Goal: Register for event/course

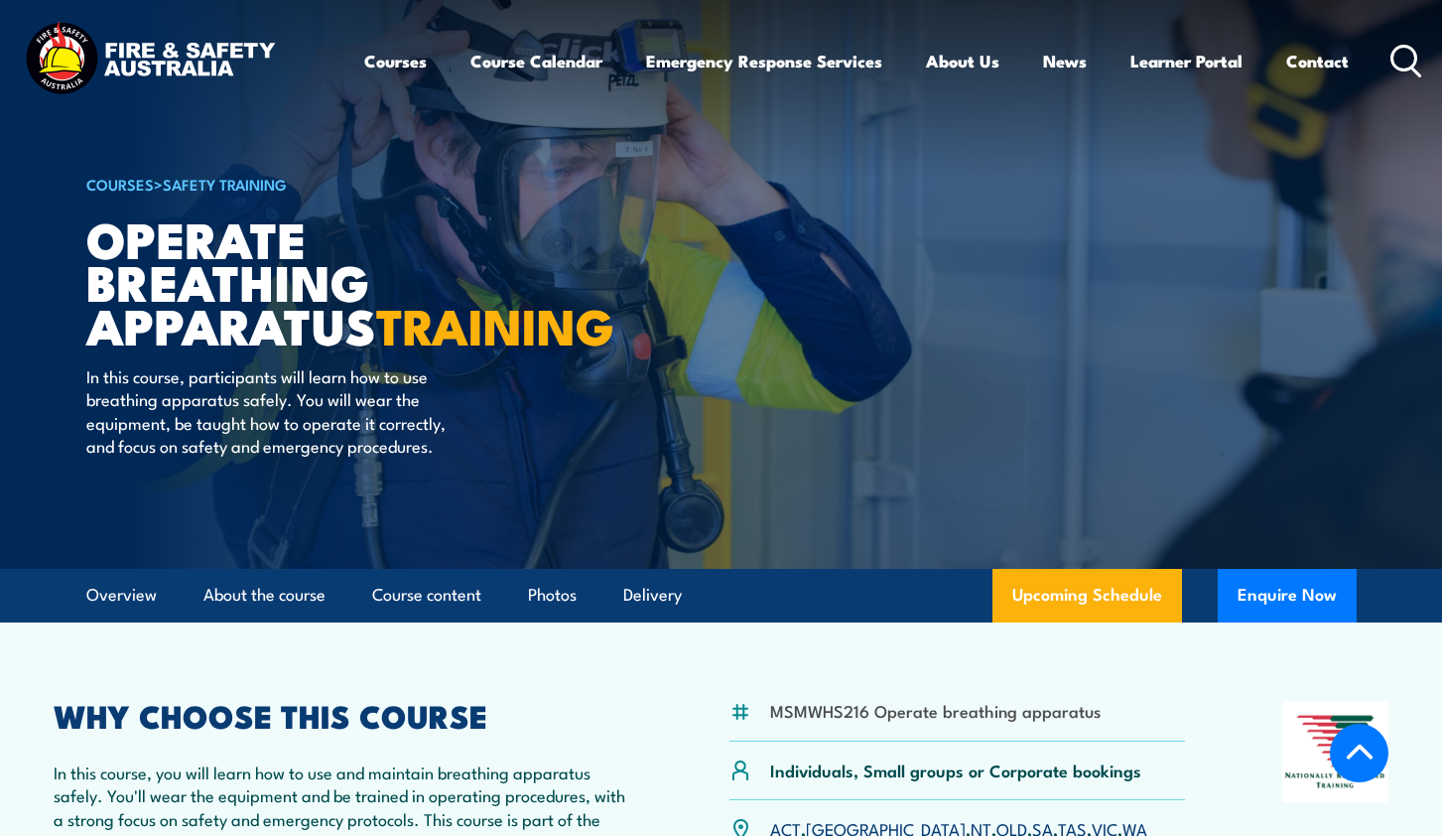
scroll to position [310, 0]
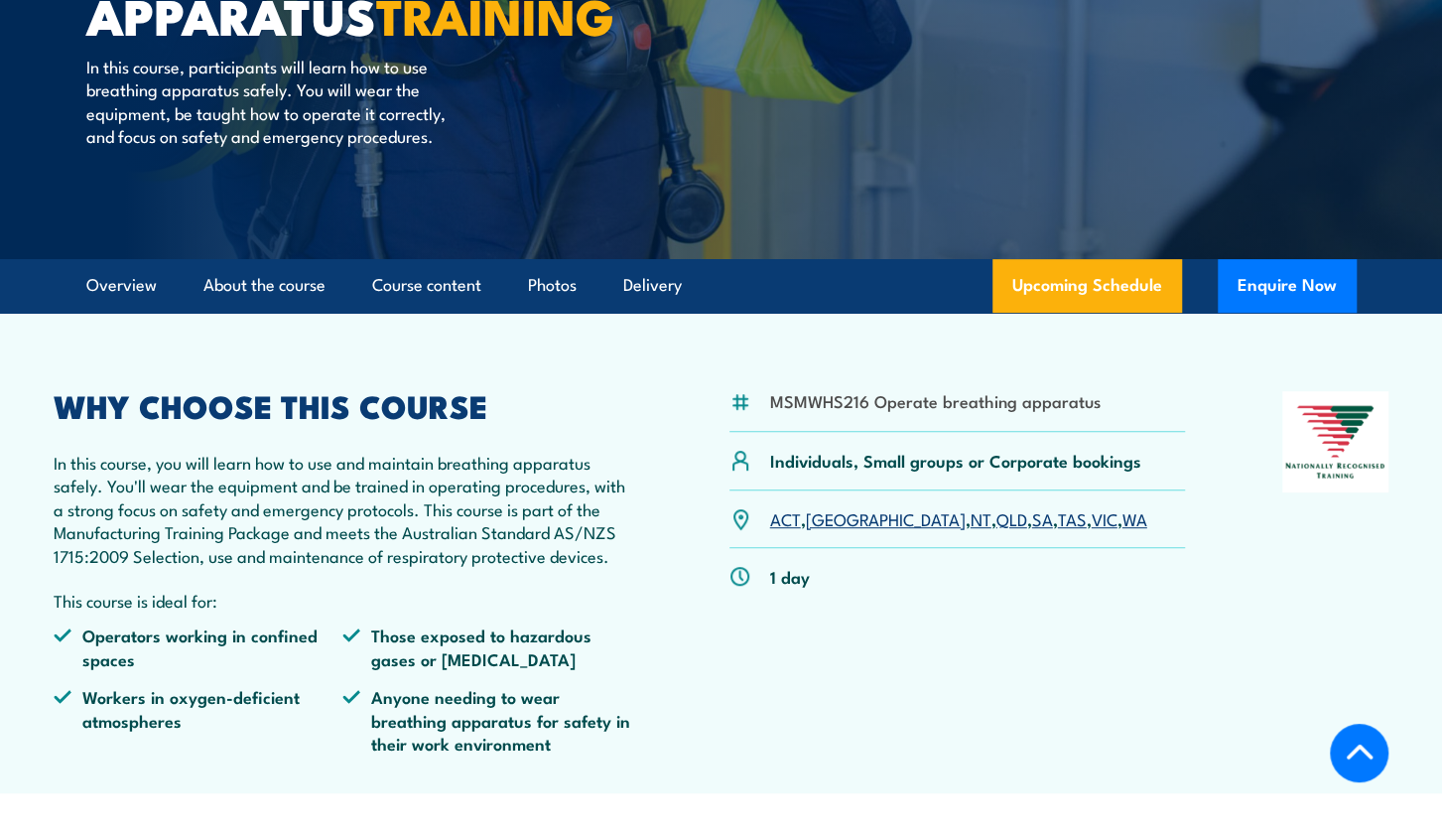
click at [1123, 522] on link "WA" at bounding box center [1135, 518] width 25 height 24
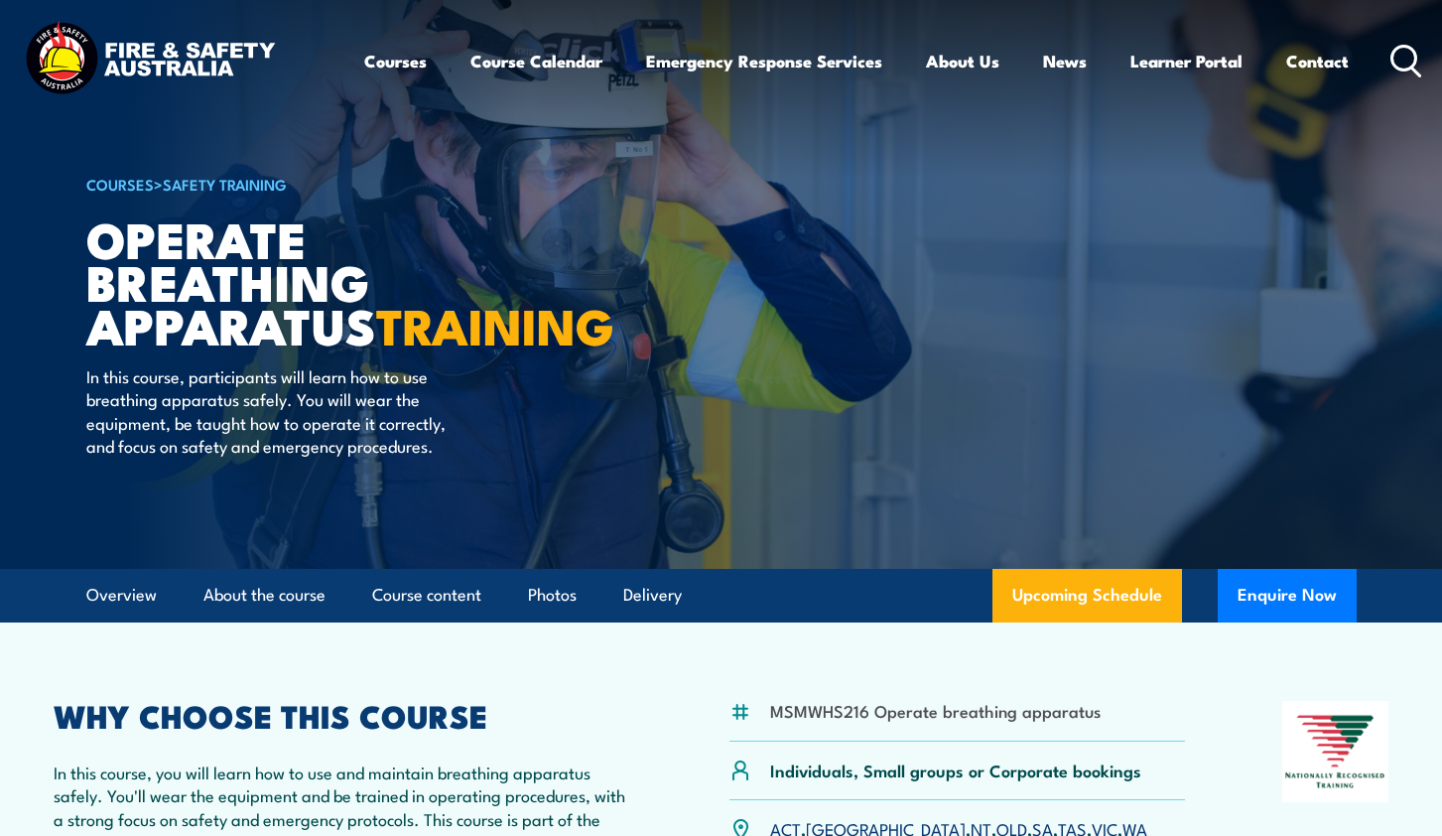
scroll to position [3154, 0]
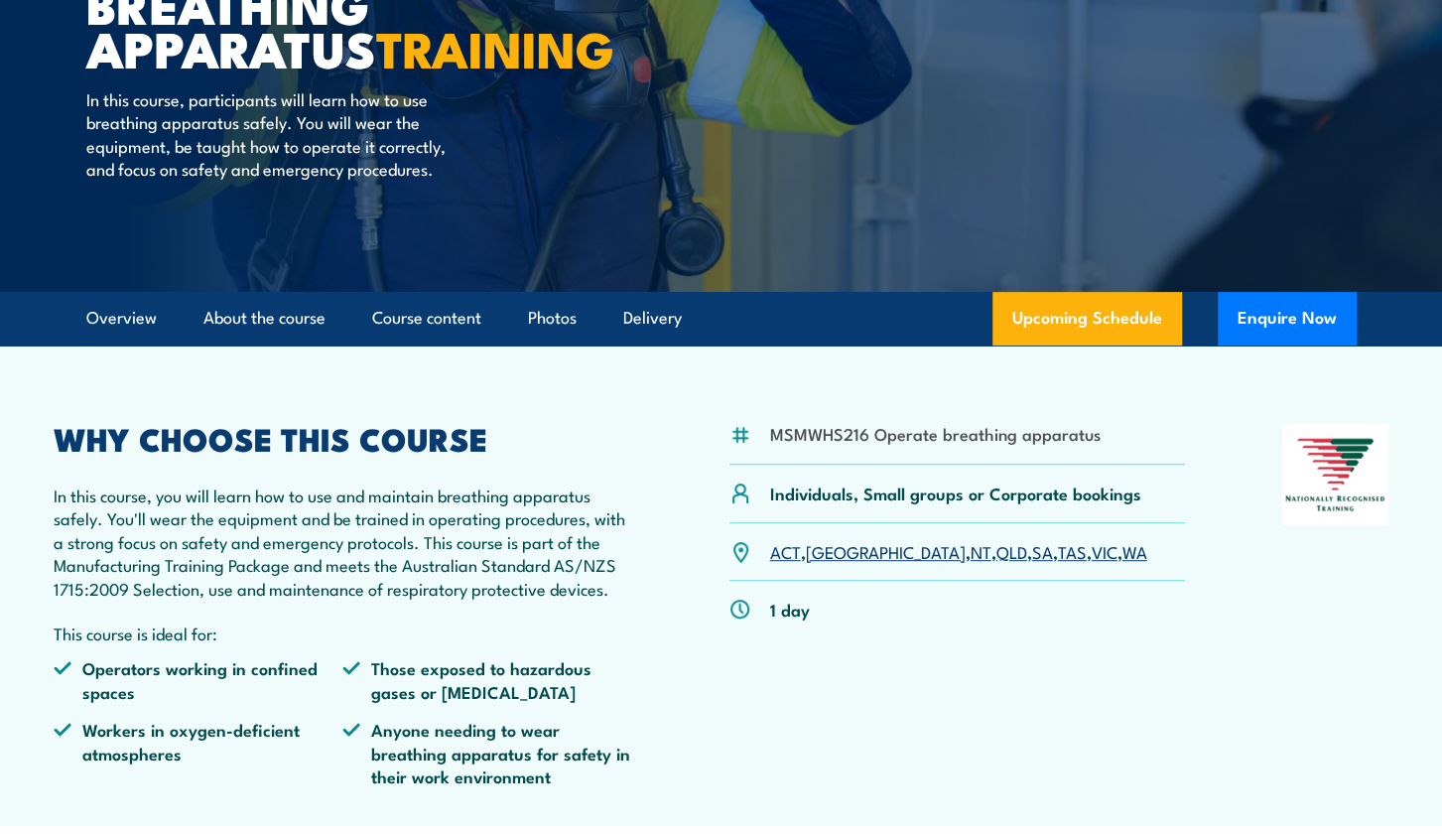
scroll to position [310, 0]
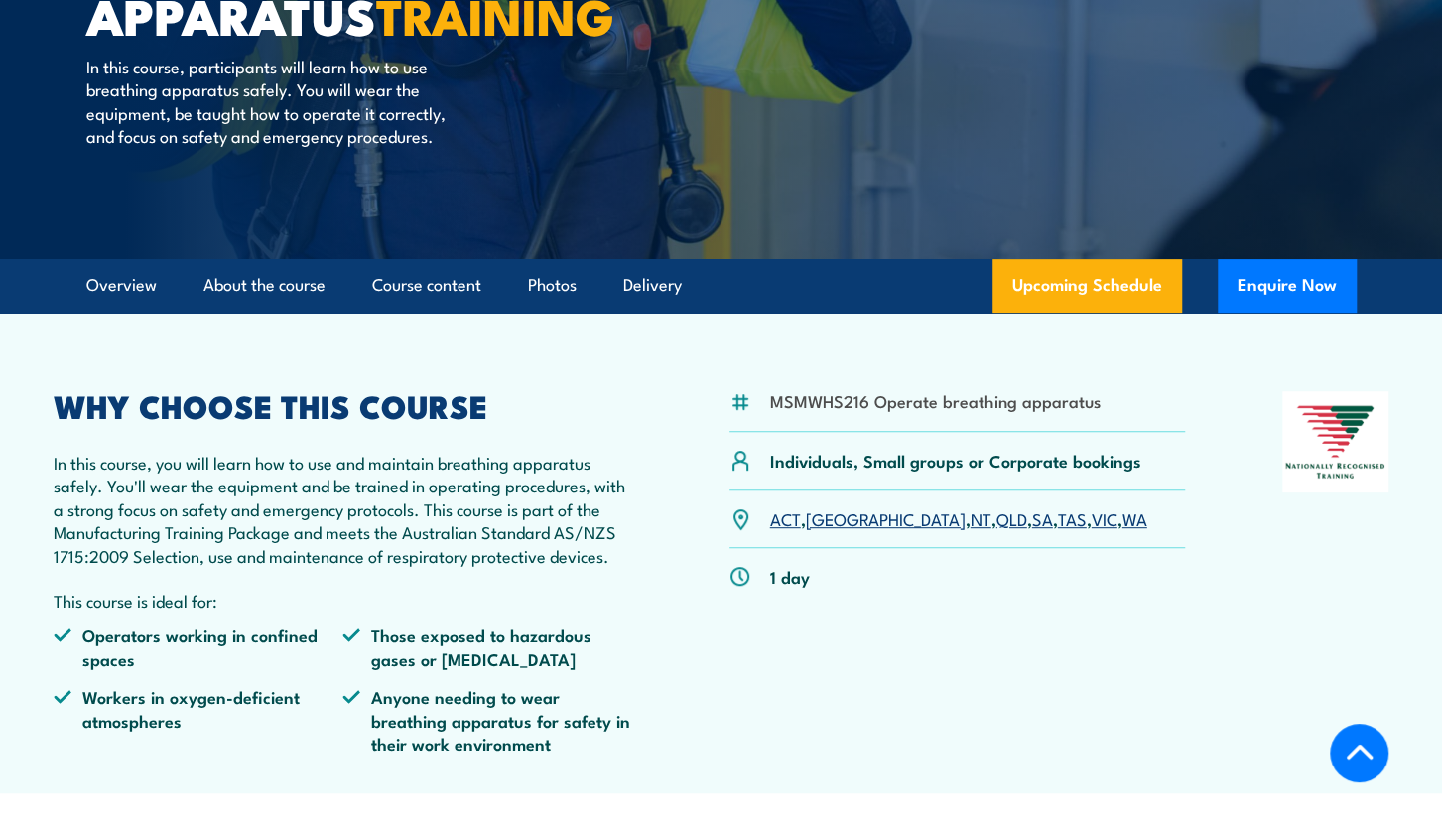
click at [1123, 529] on link "WA" at bounding box center [1135, 518] width 25 height 24
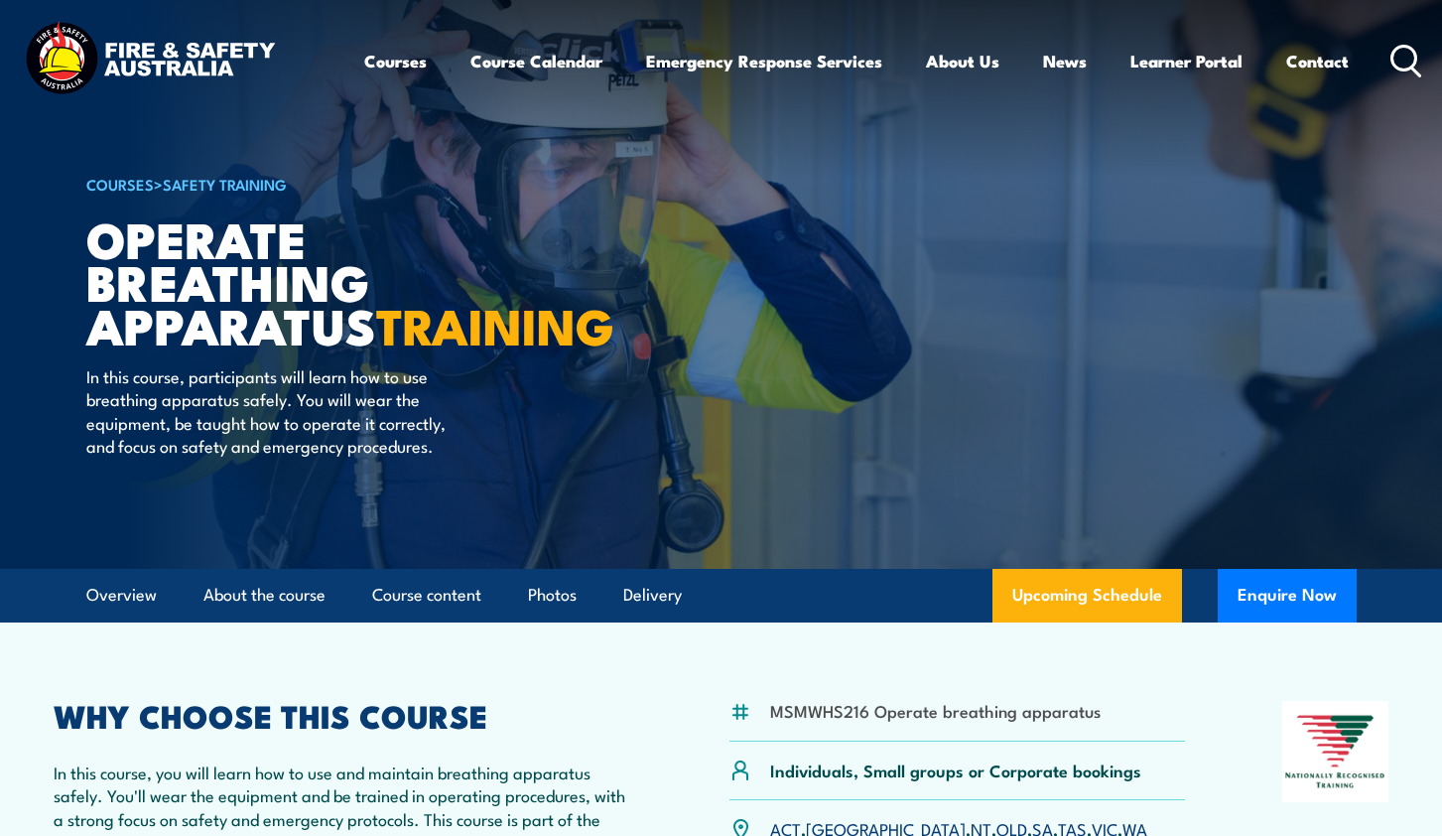
scroll to position [3154, 0]
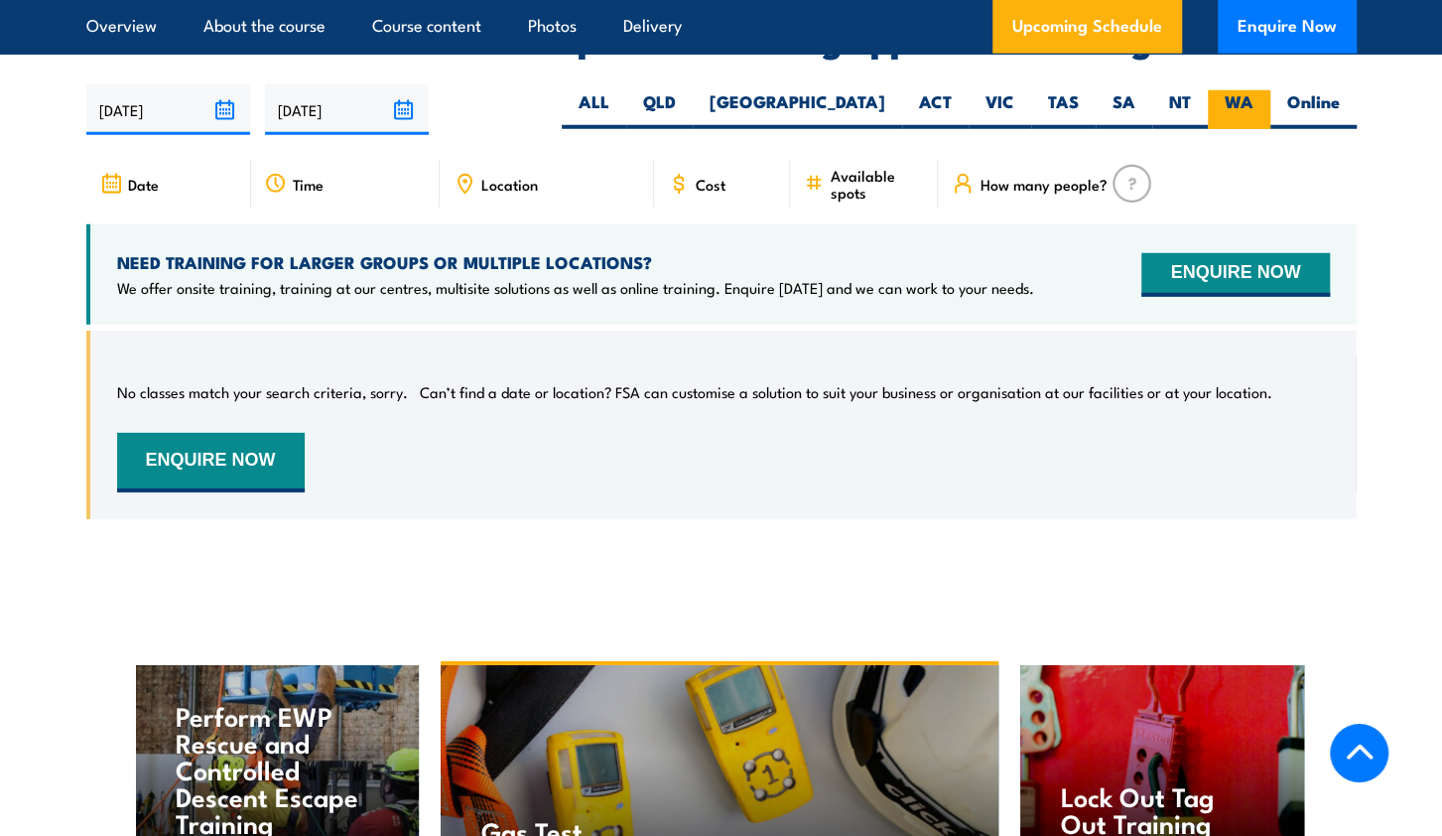
click at [1222, 90] on label "WA" at bounding box center [1239, 109] width 63 height 39
click at [1254, 90] on input "WA" at bounding box center [1260, 96] width 13 height 13
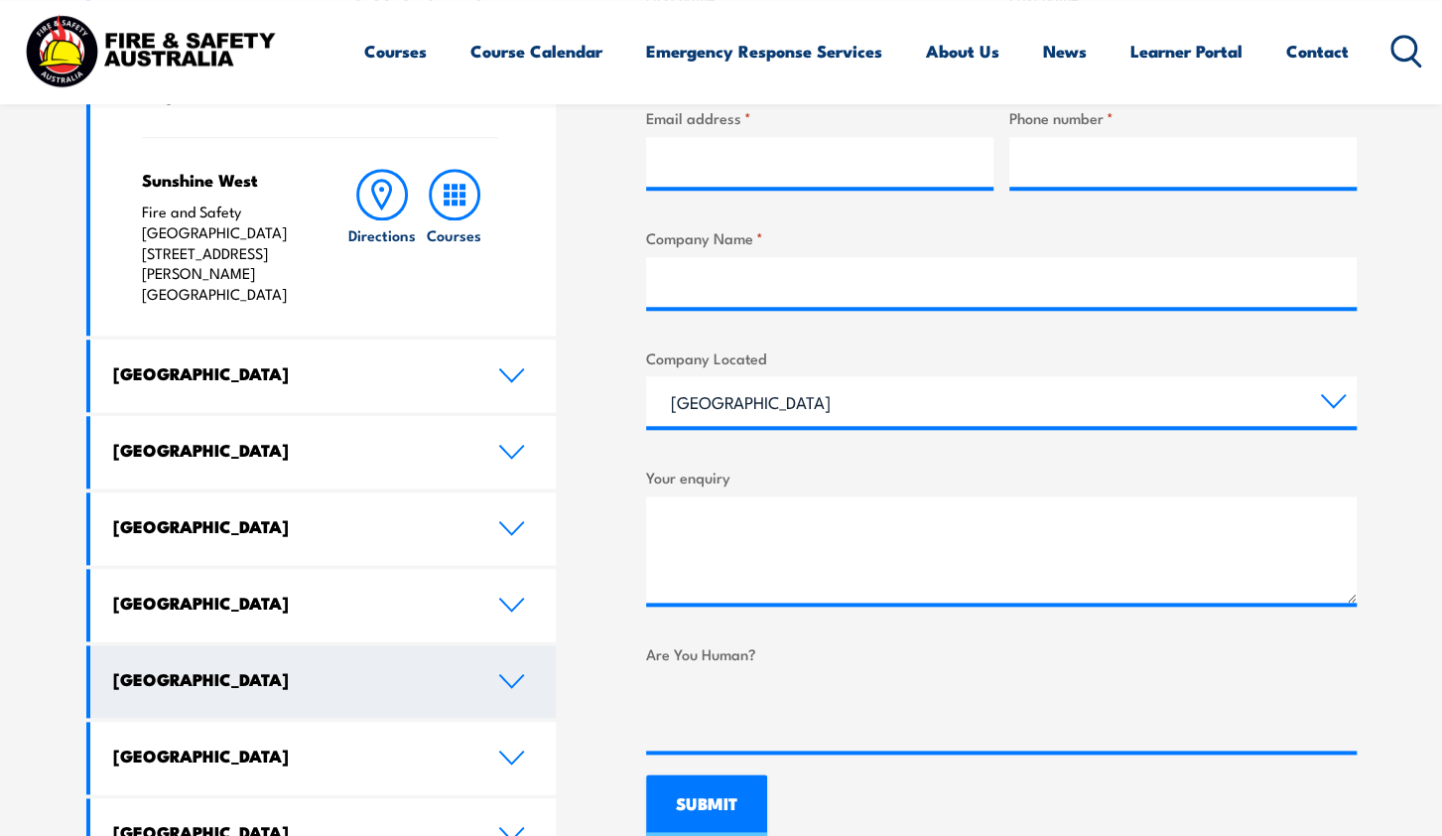
scroll to position [929, 0]
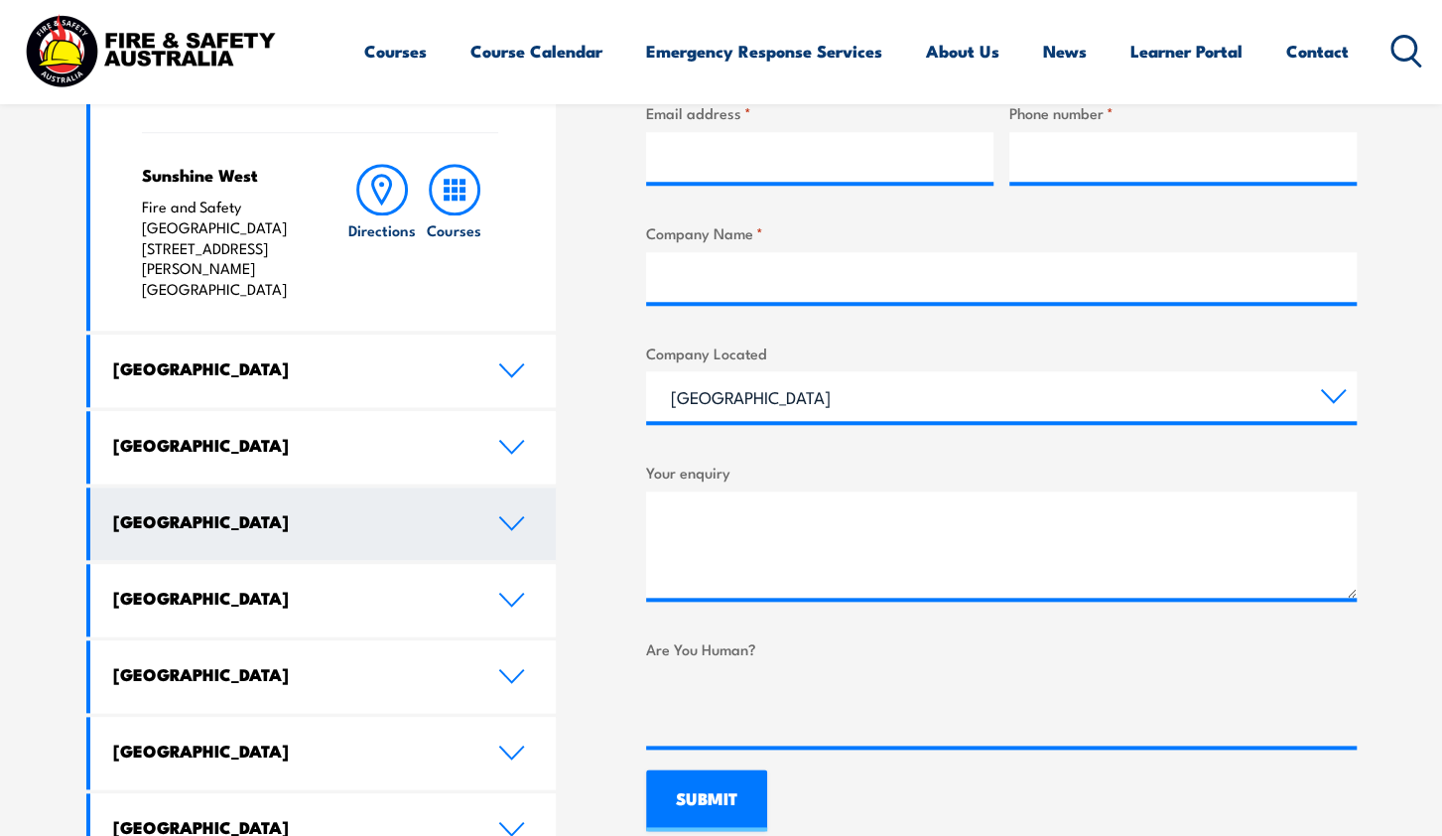
click at [510, 487] on link "[GEOGRAPHIC_DATA]" at bounding box center [323, 523] width 467 height 72
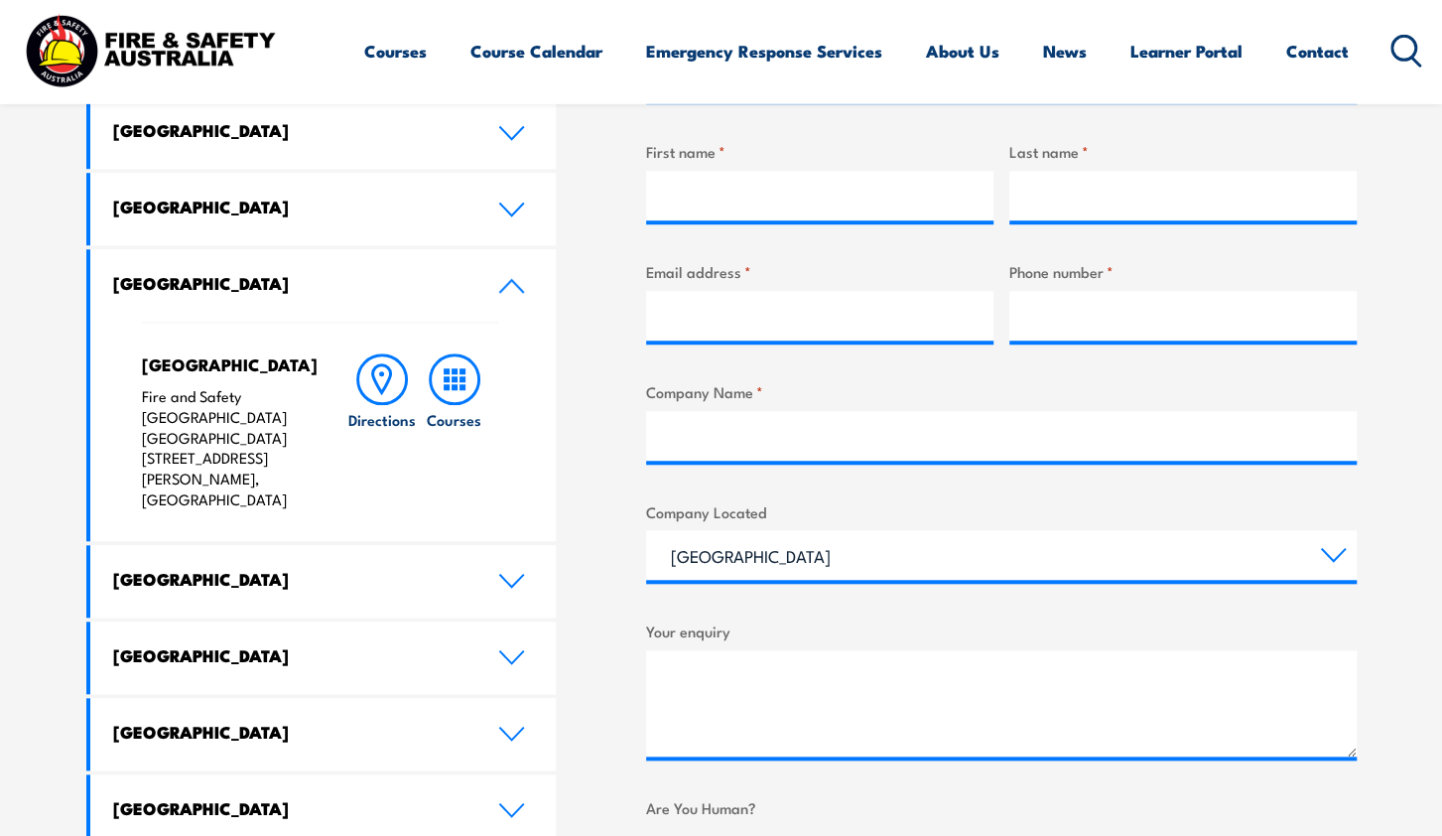
scroll to position [723, 0]
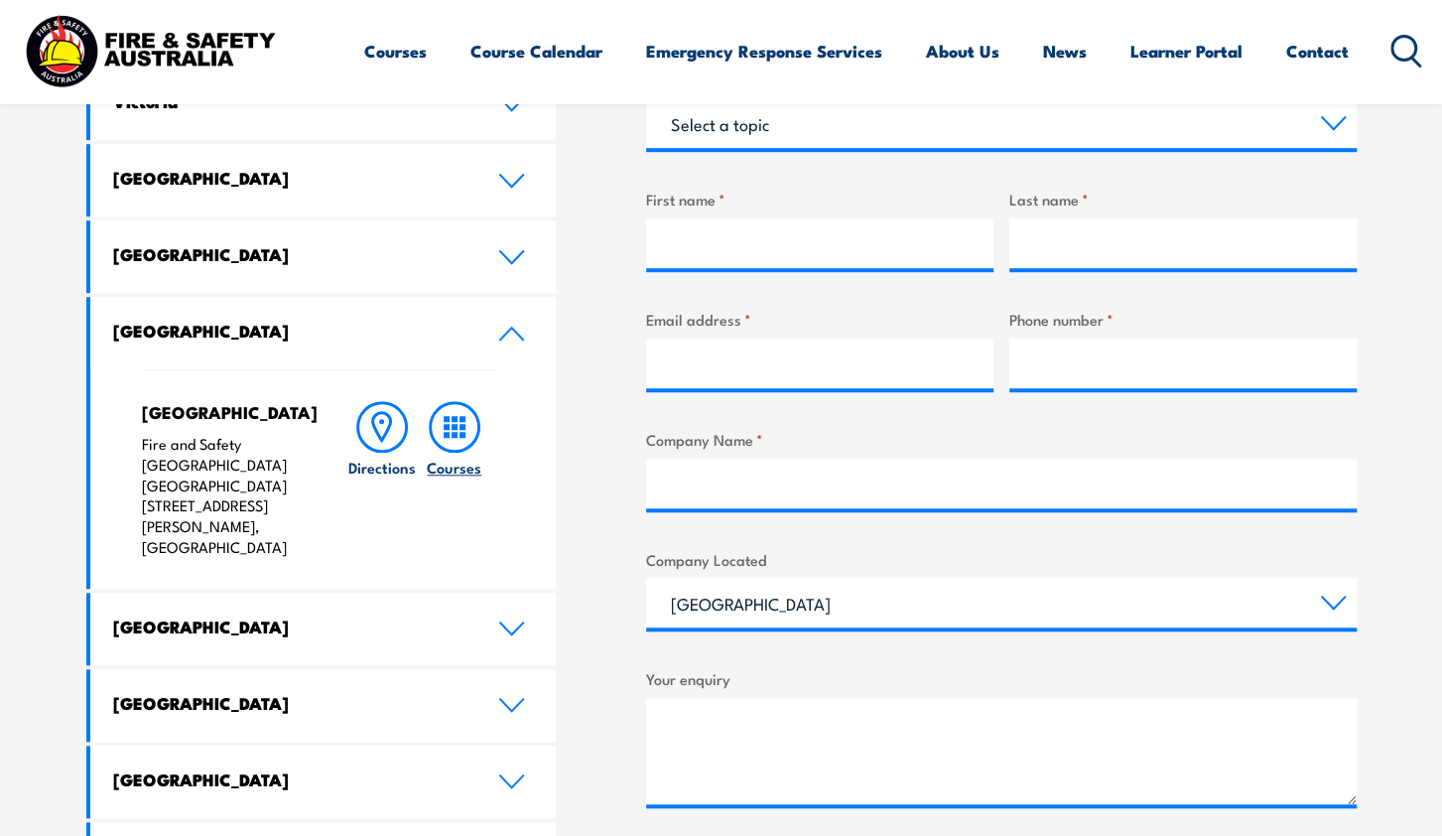
click at [454, 418] on rect at bounding box center [455, 419] width 6 height 6
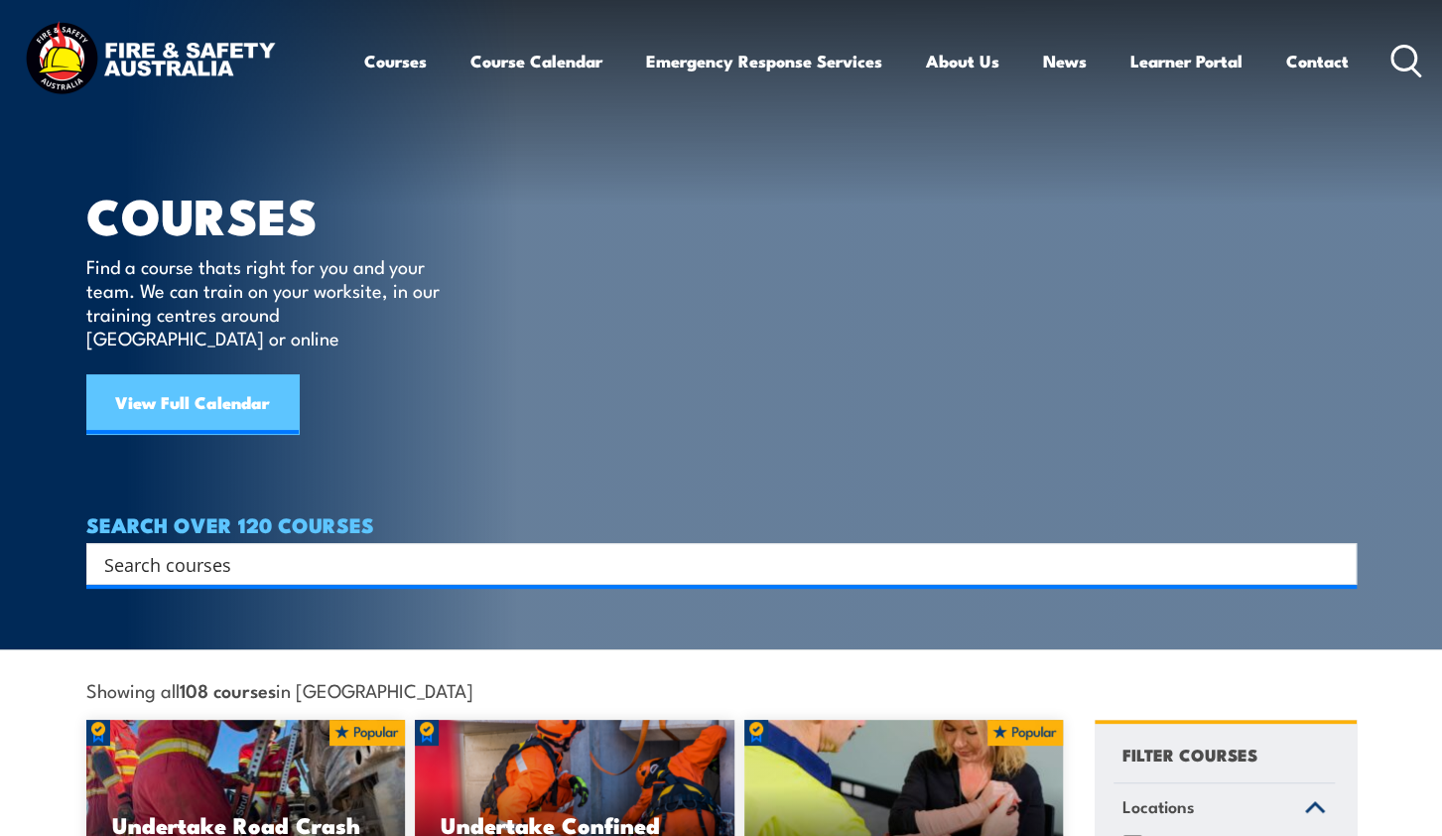
click at [190, 381] on link "View Full Calendar" at bounding box center [192, 404] width 212 height 60
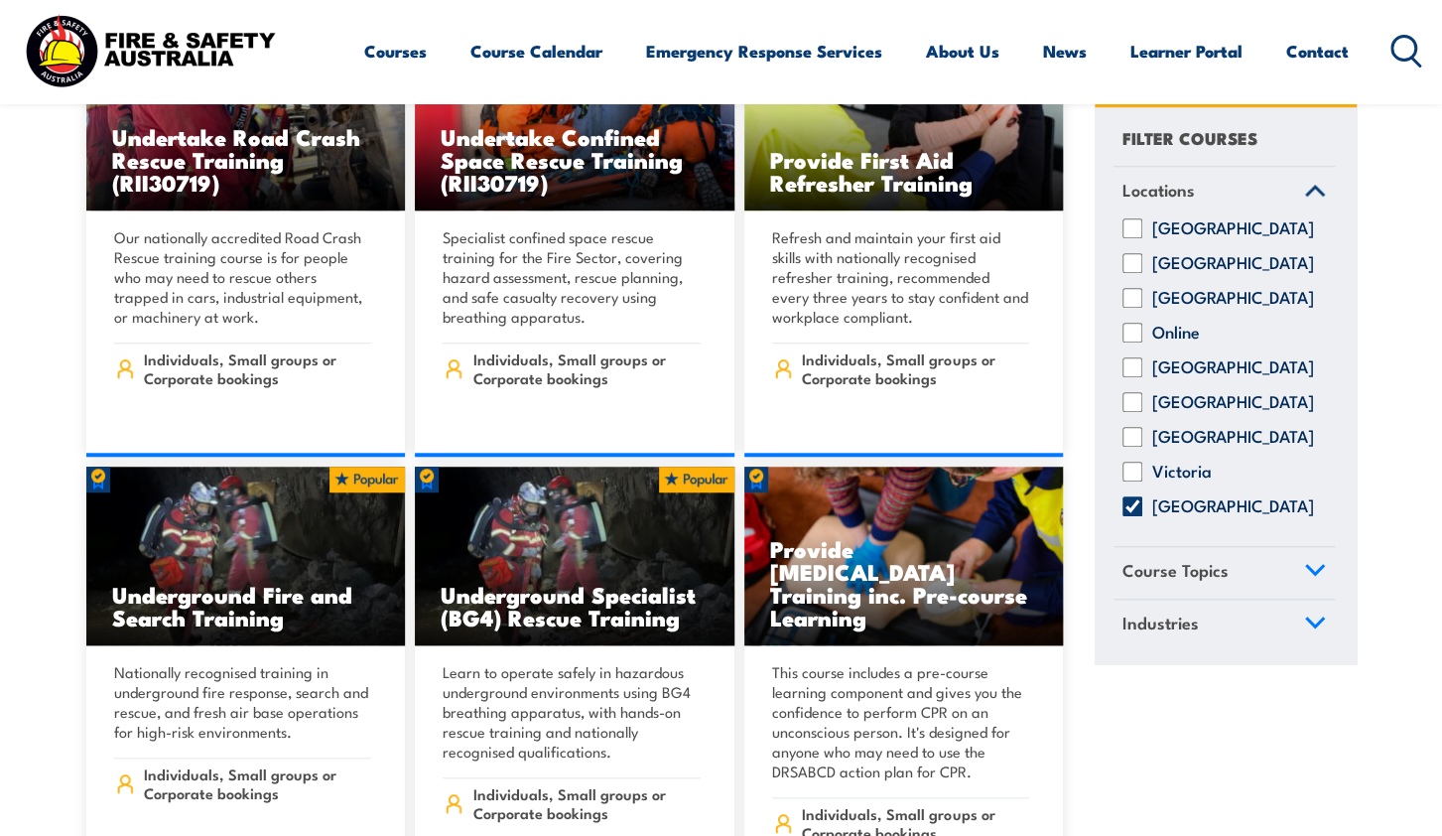
scroll to position [723, 0]
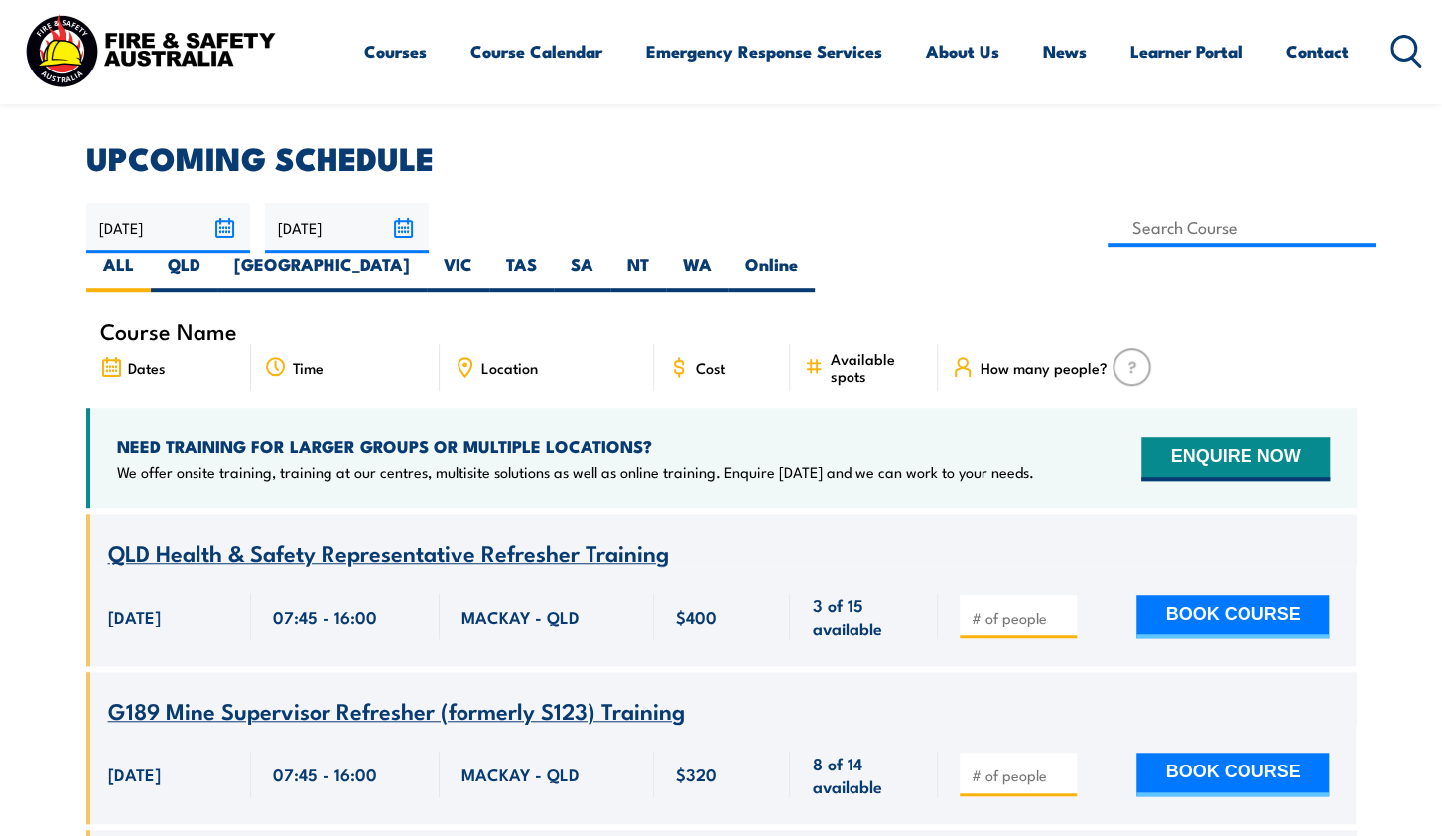
scroll to position [516, 0]
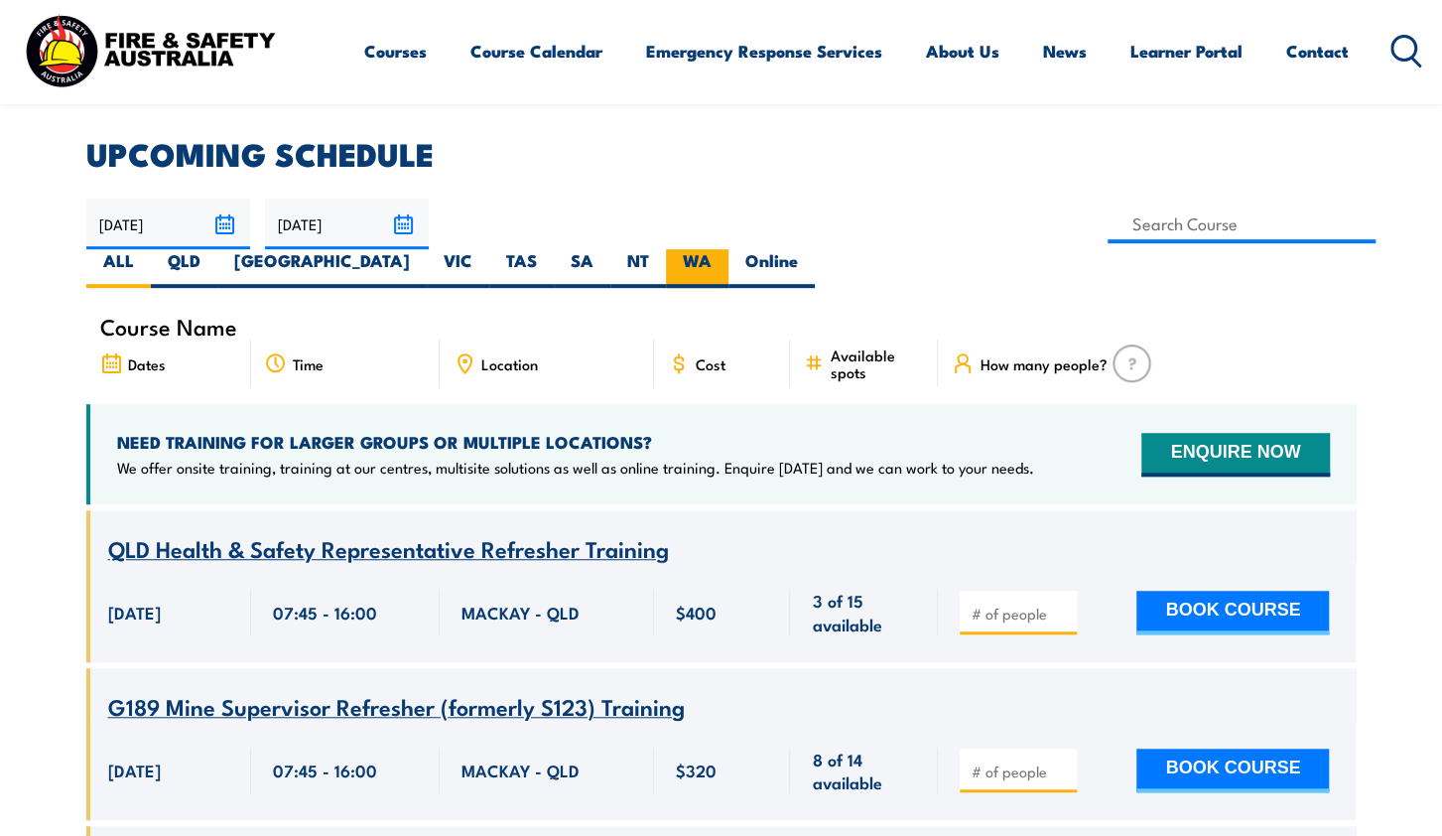
click at [729, 249] on label "WA" at bounding box center [697, 268] width 63 height 39
click at [725, 249] on input "WA" at bounding box center [718, 255] width 13 height 13
radio input "true"
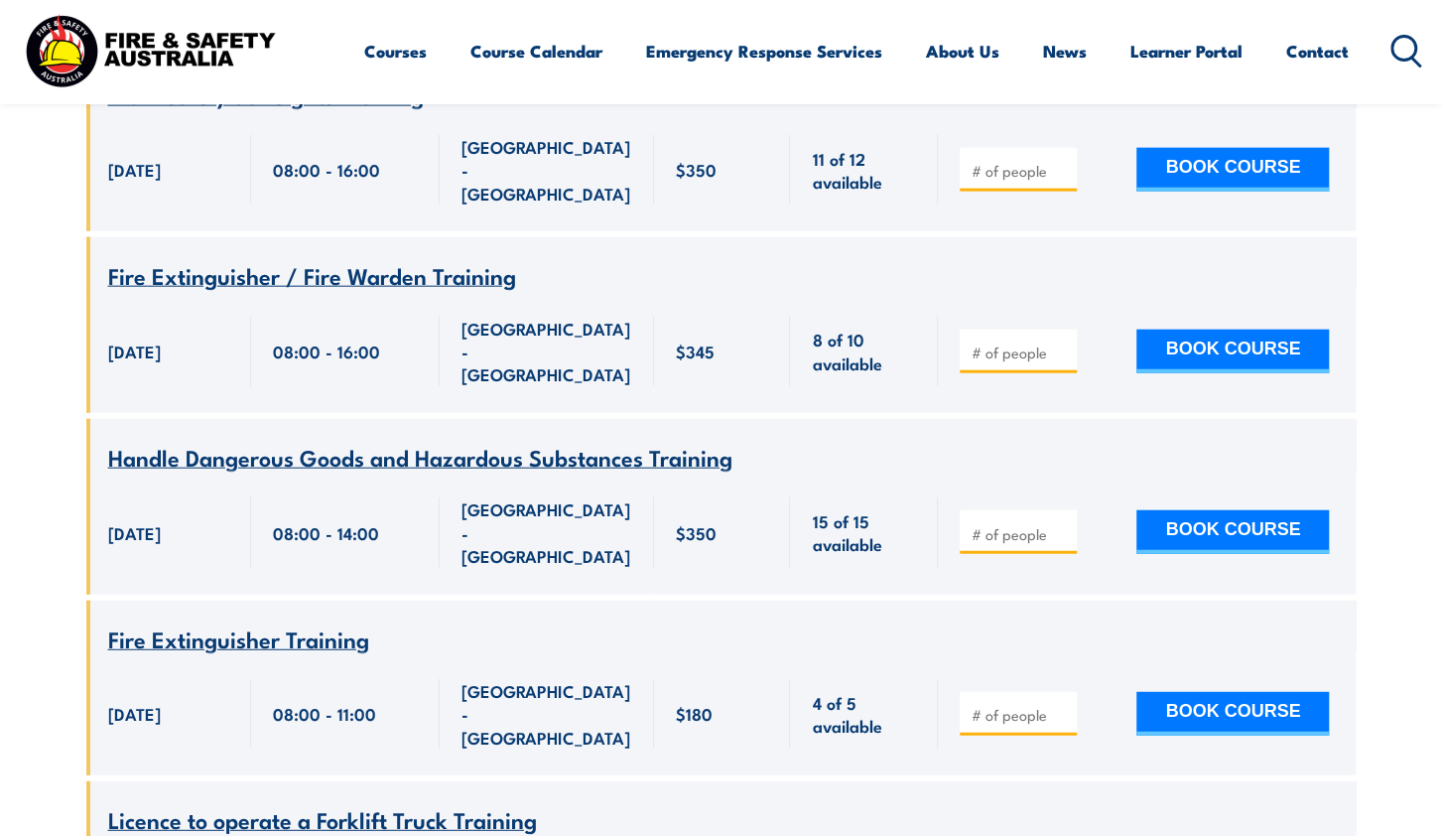
scroll to position [7056, 0]
